Goal: Information Seeking & Learning: Learn about a topic

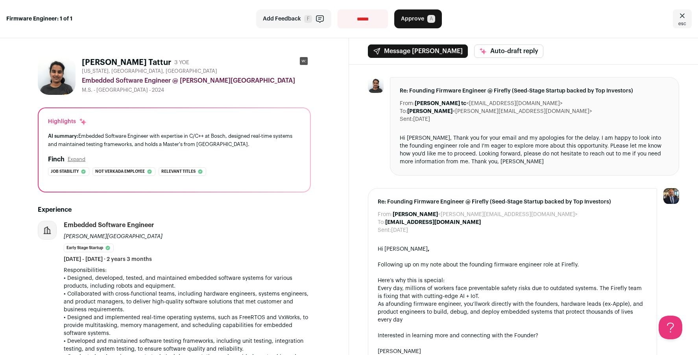
click at [678, 18] on icon "Close" at bounding box center [682, 15] width 9 height 9
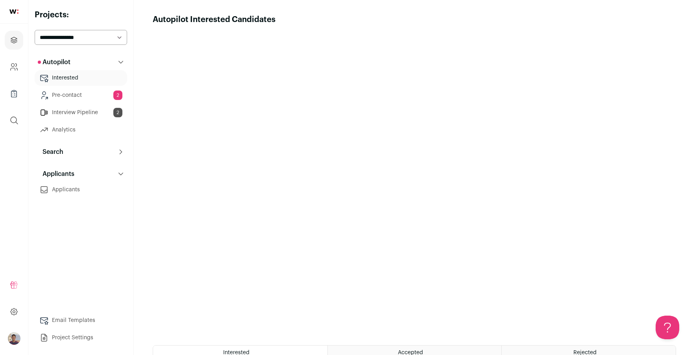
click at [81, 115] on link "Interview Pipeline 2" at bounding box center [81, 113] width 92 height 16
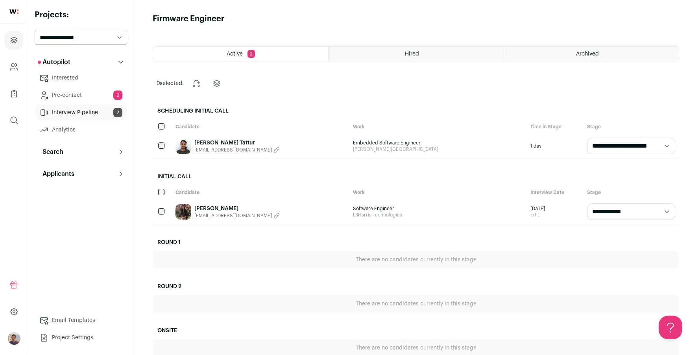
scroll to position [1, 0]
click at [218, 209] on link "[PERSON_NAME]" at bounding box center [236, 209] width 85 height 8
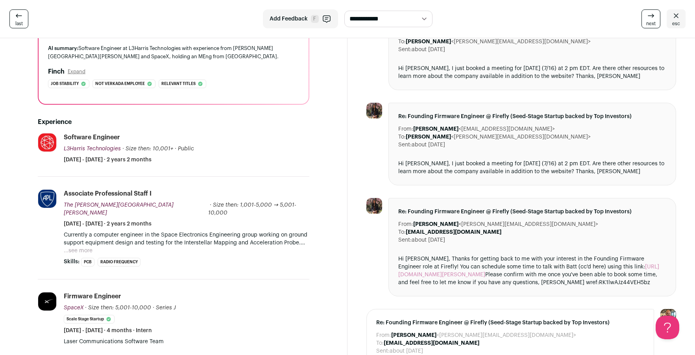
scroll to position [87, 0]
click at [86, 251] on button "...see more" at bounding box center [78, 252] width 29 height 8
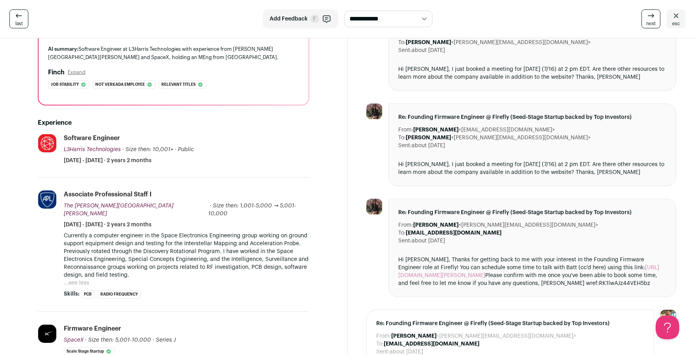
click at [213, 240] on p "Currently a computer engineer in the Space Electronics Engineering group workin…" at bounding box center [187, 255] width 246 height 47
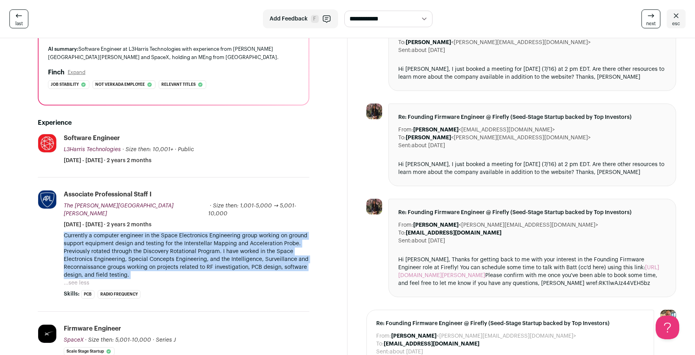
click at [213, 240] on p "Currently a computer engineer in the Space Electronics Engineering group workin…" at bounding box center [187, 255] width 246 height 47
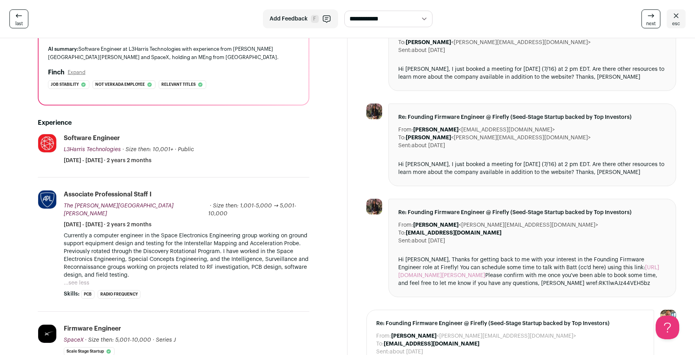
click at [213, 240] on p "Currently a computer engineer in the Space Electronics Engineering group workin…" at bounding box center [187, 255] width 246 height 47
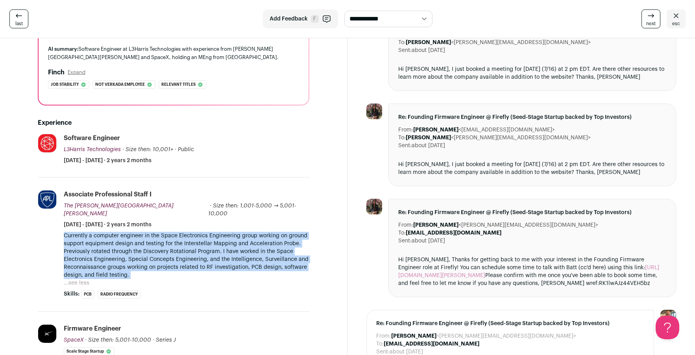
click at [213, 240] on p "Currently a computer engineer in the Space Electronics Engineering group workin…" at bounding box center [187, 255] width 246 height 47
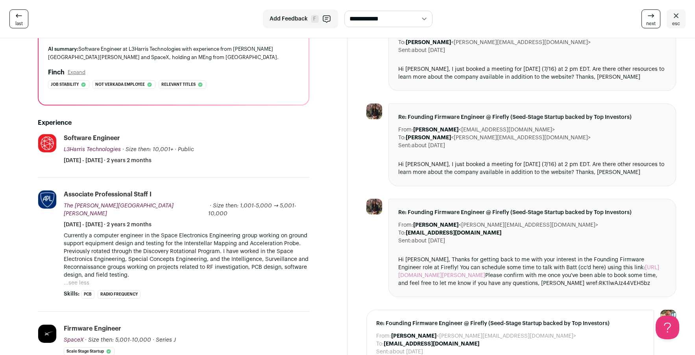
click at [213, 240] on p "Currently a computer engineer in the Space Electronics Engineering group workin…" at bounding box center [187, 255] width 246 height 47
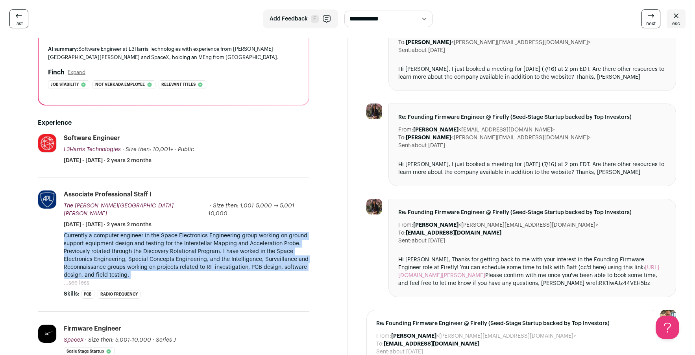
click at [213, 240] on p "Currently a computer engineer in the Space Electronics Engineering group workin…" at bounding box center [187, 255] width 246 height 47
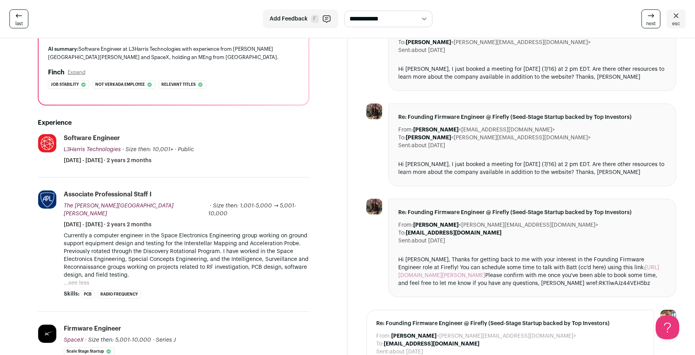
click at [213, 240] on p "Currently a computer engineer in the Space Electronics Engineering group workin…" at bounding box center [187, 255] width 246 height 47
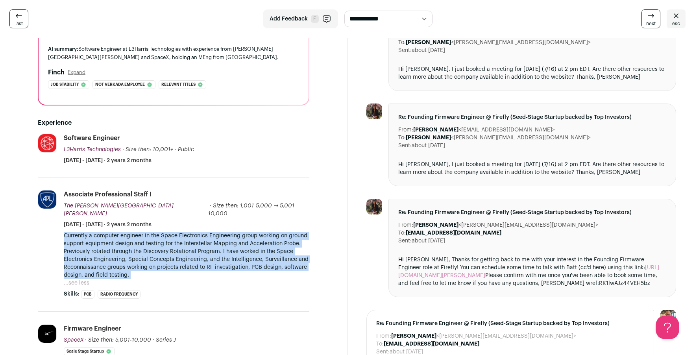
click at [213, 240] on p "Currently a computer engineer in the Space Electronics Engineering group workin…" at bounding box center [187, 255] width 246 height 47
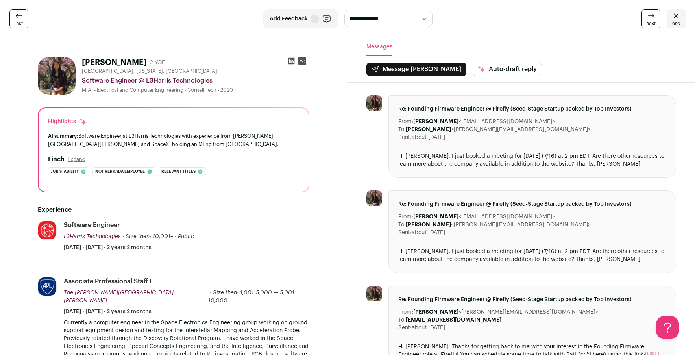
scroll to position [0, 0]
click at [75, 157] on button "Expand" at bounding box center [77, 159] width 18 height 6
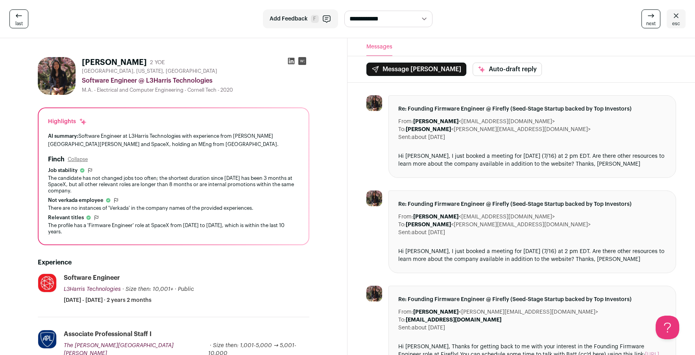
click at [120, 177] on div "The candidate has not changed jobs too often; the shortest duration since [DATE…" at bounding box center [173, 184] width 251 height 19
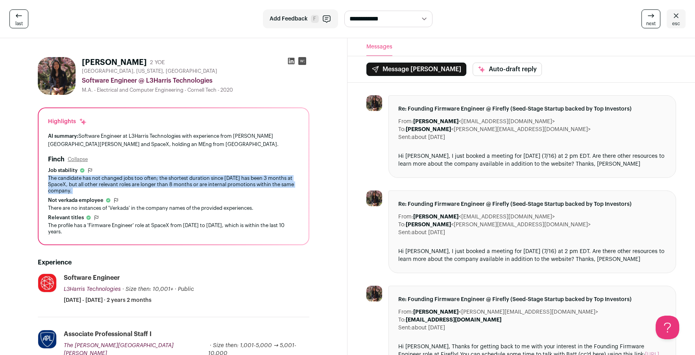
click at [120, 177] on div "The candidate has not changed jobs too often; the shortest duration since [DATE…" at bounding box center [173, 184] width 251 height 19
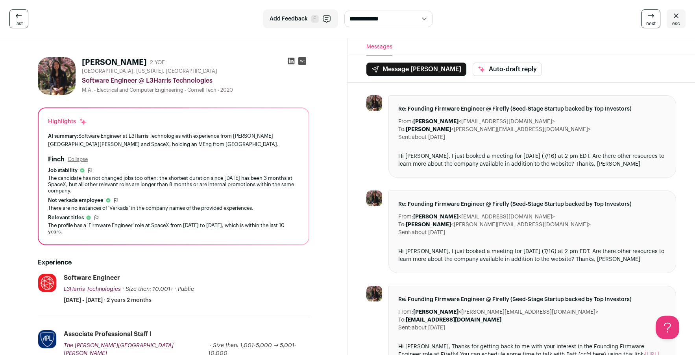
click at [120, 177] on div "The candidate has not changed jobs too often; the shortest duration since [DATE…" at bounding box center [173, 184] width 251 height 19
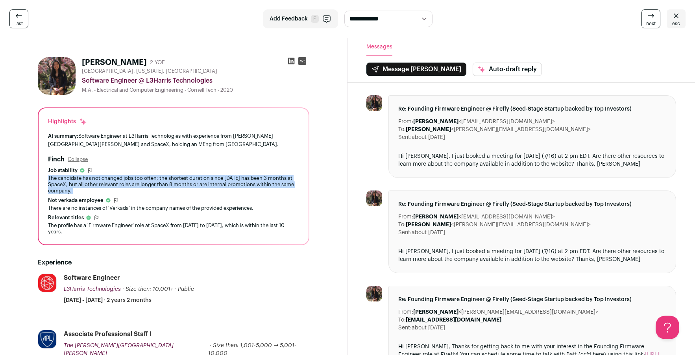
click at [120, 177] on div "The candidate has not changed jobs too often; the shortest duration since [DATE…" at bounding box center [173, 184] width 251 height 19
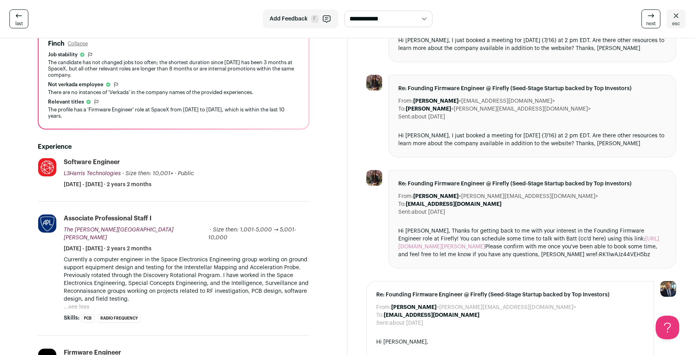
scroll to position [120, 0]
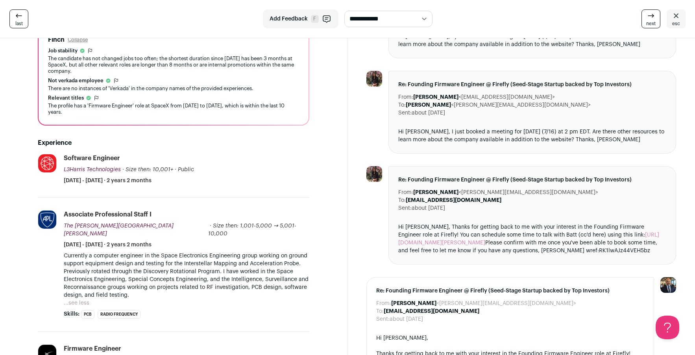
click at [119, 266] on p "Currently a computer engineer in the Space Electronics Engineering group workin…" at bounding box center [187, 275] width 246 height 47
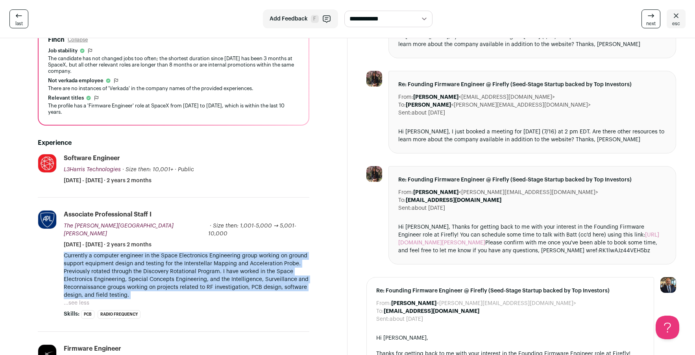
click at [119, 266] on p "Currently a computer engineer in the Space Electronics Engineering group workin…" at bounding box center [187, 275] width 246 height 47
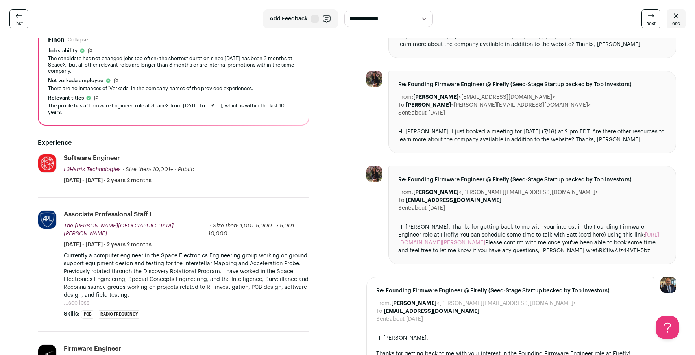
click at [119, 266] on p "Currently a computer engineer in the Space Electronics Engineering group workin…" at bounding box center [187, 275] width 246 height 47
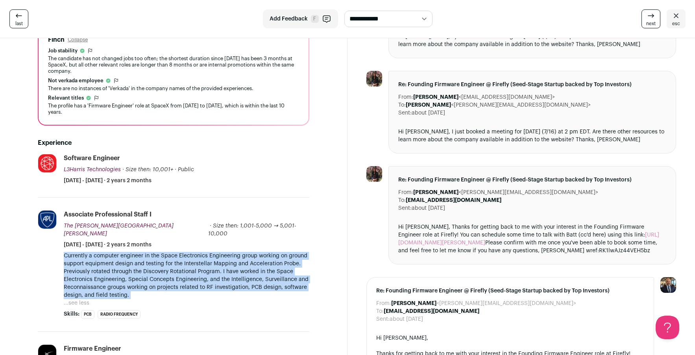
click at [119, 266] on p "Currently a computer engineer in the Space Electronics Engineering group workin…" at bounding box center [187, 275] width 246 height 47
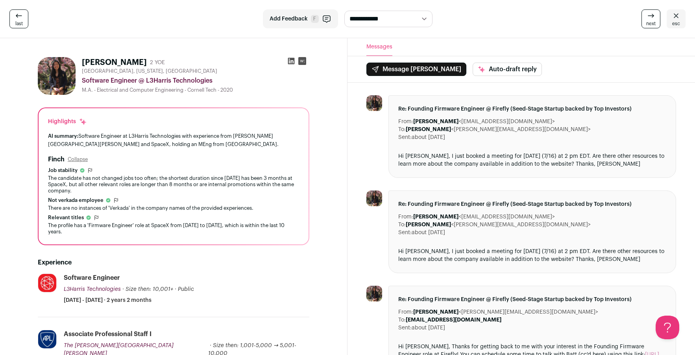
scroll to position [0, 0]
click at [290, 61] on icon at bounding box center [291, 61] width 7 height 7
